Goal: Transaction & Acquisition: Book appointment/travel/reservation

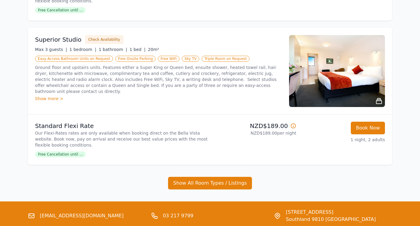
scroll to position [219, 0]
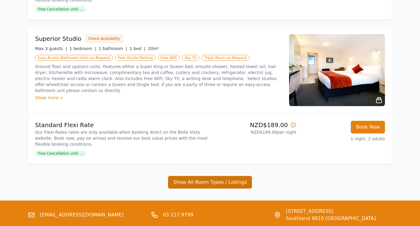
click at [201, 180] on button "Show All Room Types / Listings" at bounding box center [210, 182] width 84 height 13
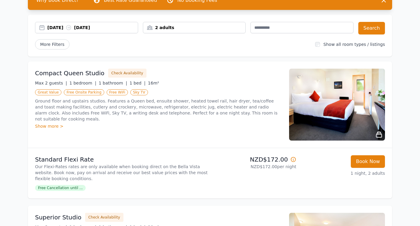
scroll to position [40, 0]
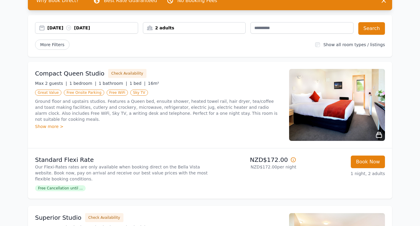
click at [56, 123] on div "Show more >" at bounding box center [158, 126] width 247 height 6
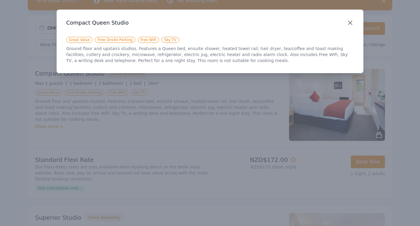
click at [350, 23] on icon "button" at bounding box center [350, 23] width 4 height 4
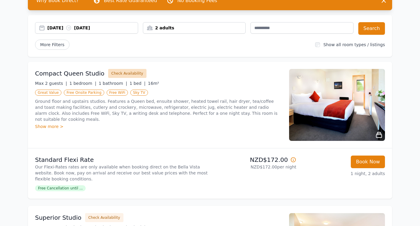
click at [122, 72] on button "Check Availability" at bounding box center [127, 73] width 38 height 9
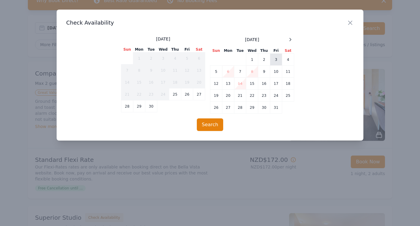
click at [274, 58] on td "3" at bounding box center [276, 60] width 12 height 12
click at [208, 124] on button "Search" at bounding box center [210, 124] width 27 height 13
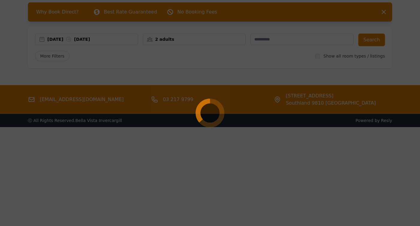
click at [172, 149] on div at bounding box center [210, 113] width 420 height 226
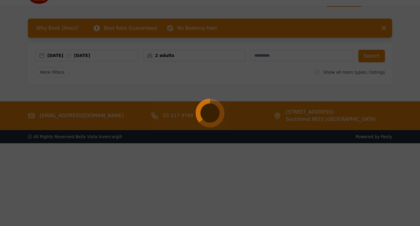
scroll to position [10, 0]
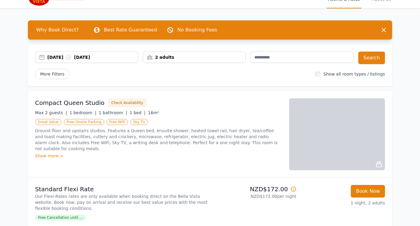
scroll to position [10, 0]
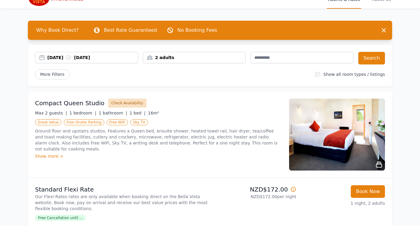
click at [119, 102] on button "Check Availability" at bounding box center [127, 102] width 38 height 9
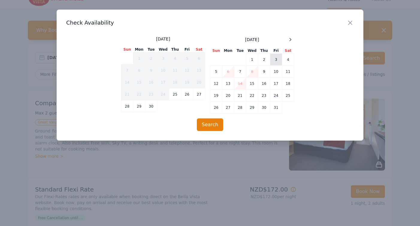
click at [275, 58] on td "3" at bounding box center [276, 60] width 12 height 12
click at [210, 122] on button "Search" at bounding box center [210, 124] width 27 height 13
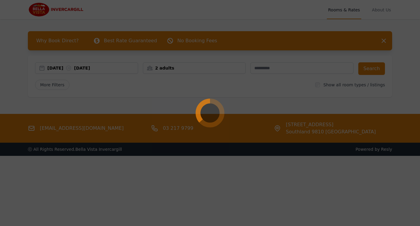
scroll to position [0, 0]
click at [344, 11] on div at bounding box center [210, 113] width 420 height 226
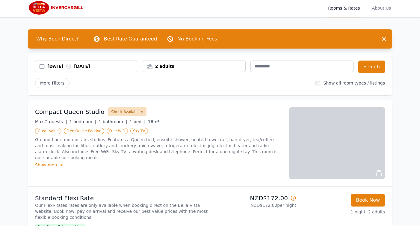
scroll to position [2, 0]
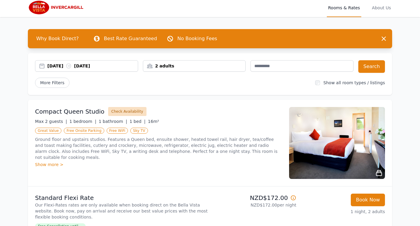
click at [126, 112] on button "Check Availability" at bounding box center [127, 111] width 38 height 9
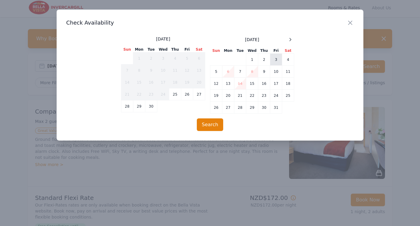
click at [276, 59] on td "3" at bounding box center [276, 60] width 12 height 12
click at [208, 124] on button "Search" at bounding box center [210, 124] width 27 height 13
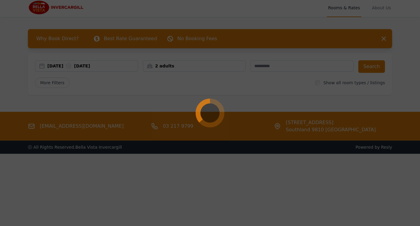
click at [257, 44] on div at bounding box center [210, 113] width 420 height 226
